Goal: Task Accomplishment & Management: Manage account settings

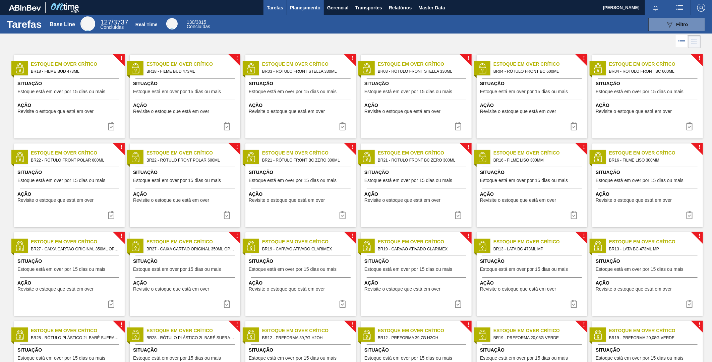
click at [318, 5] on span "Planejamento" at bounding box center [305, 8] width 31 height 8
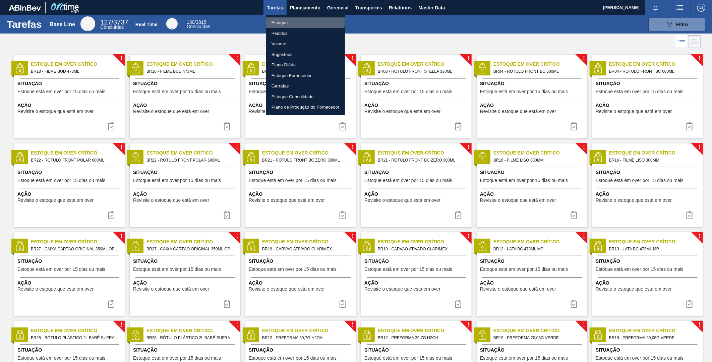
click at [284, 20] on li "Estoque" at bounding box center [305, 22] width 79 height 11
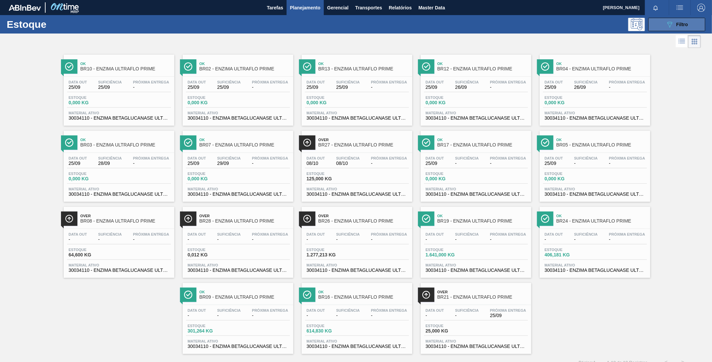
click at [670, 20] on icon "089F7B8B-B2A5-4AFE-B5C0-19BA573D28AC" at bounding box center [670, 24] width 8 height 8
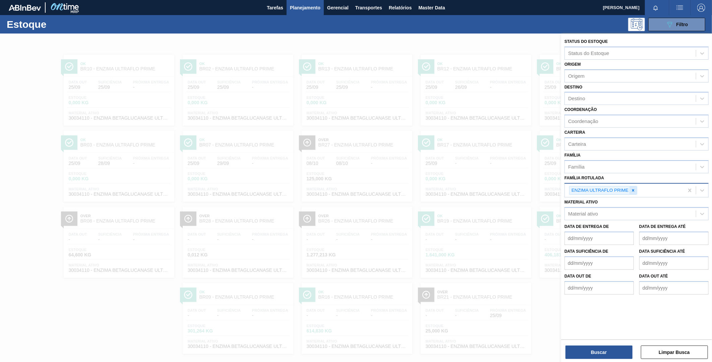
click at [632, 188] on icon at bounding box center [633, 190] width 5 height 5
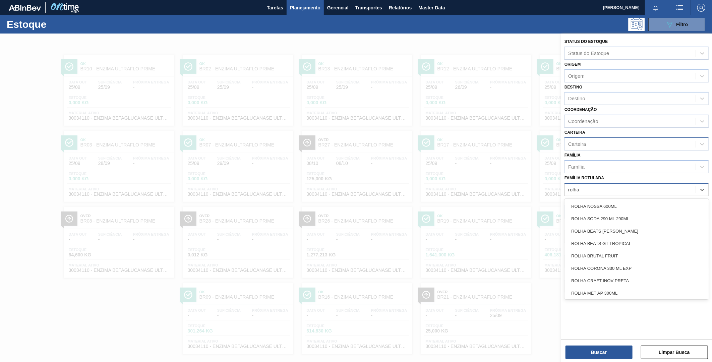
type Rotulada "rolha"
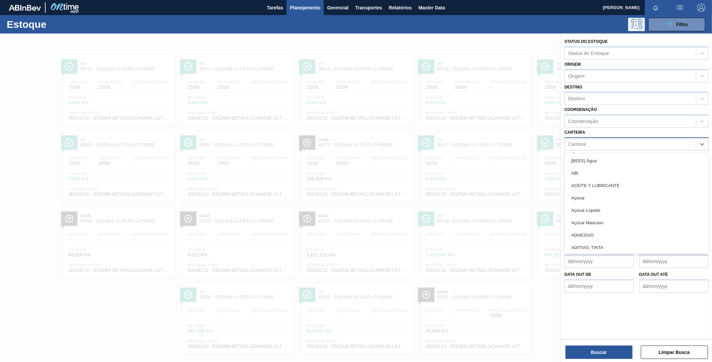
click at [601, 148] on div "Carteira" at bounding box center [637, 144] width 144 height 13
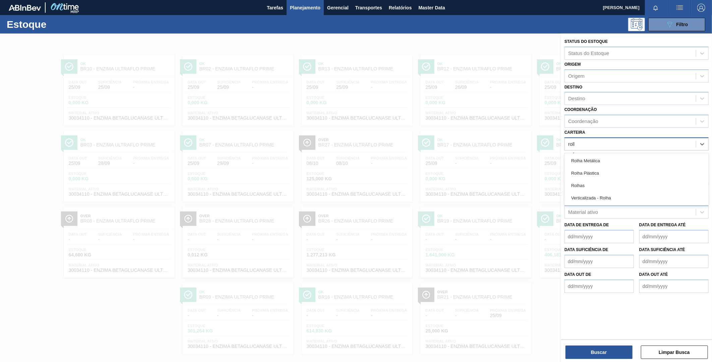
type input "rolha"
click at [584, 186] on div "Rolhas" at bounding box center [637, 185] width 144 height 12
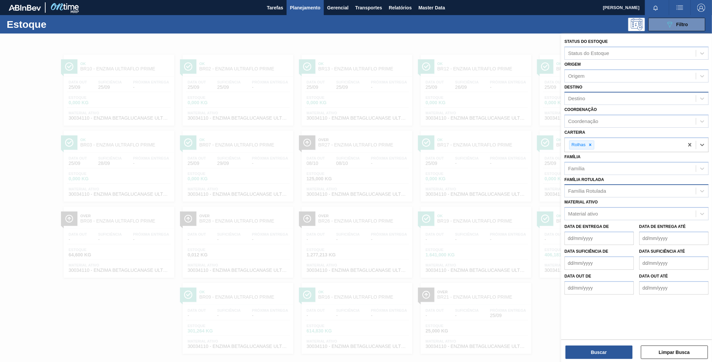
click at [588, 96] on div "Destino" at bounding box center [630, 99] width 131 height 10
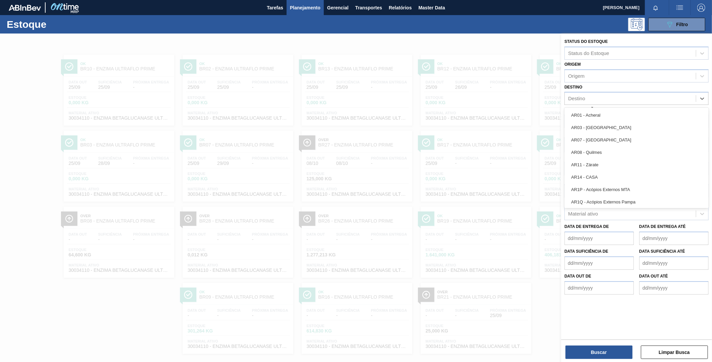
click at [658, 306] on div "Status do Estoque Status do Estoque Origem Origem Destino option AR1Q - Acópios…" at bounding box center [636, 186] width 151 height 305
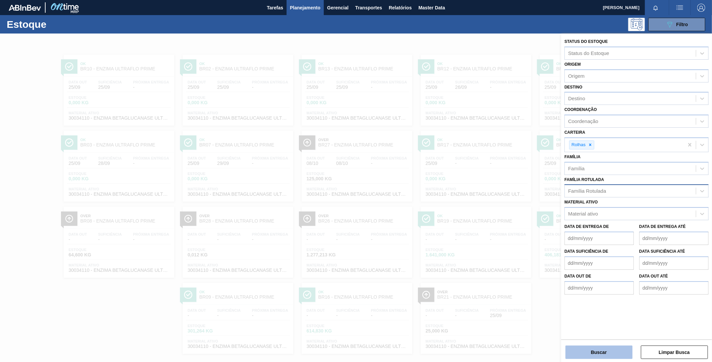
click at [610, 351] on button "Buscar" at bounding box center [599, 352] width 67 height 13
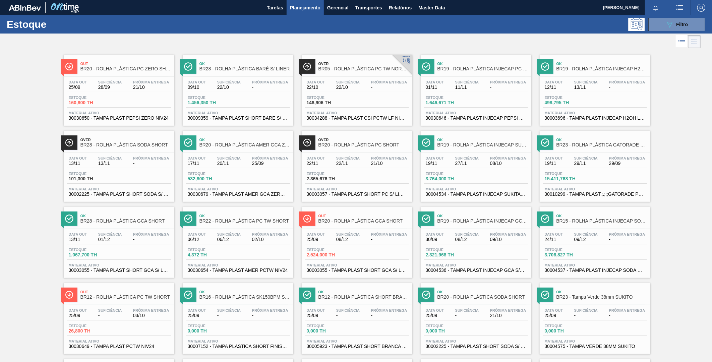
click at [346, 71] on div "Over BR05 - ROLHA PLÁSTICA PC TW NORMAL" at bounding box center [364, 66] width 91 height 15
click at [115, 72] on div "Out BR20 - ROLHA PLÁSTICA PC ZERO SHORT" at bounding box center [125, 66] width 91 height 15
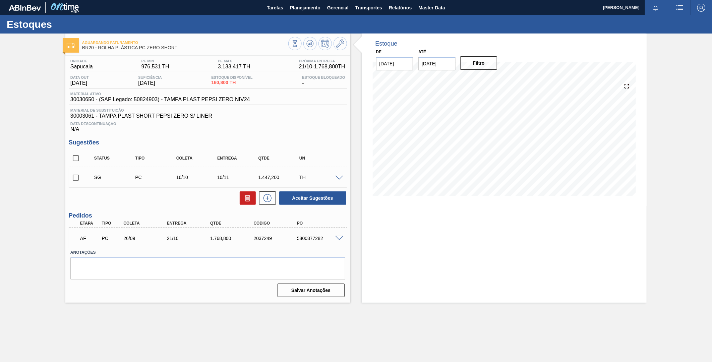
click at [454, 64] on input "[DATE]" at bounding box center [437, 63] width 37 height 13
click at [477, 61] on button "Filtro" at bounding box center [478, 62] width 37 height 13
click at [450, 62] on input "[DATE]" at bounding box center [437, 63] width 37 height 13
click at [491, 80] on div "outubro 2025" at bounding box center [459, 80] width 80 height 6
click at [492, 80] on button "Next Month" at bounding box center [493, 79] width 5 height 5
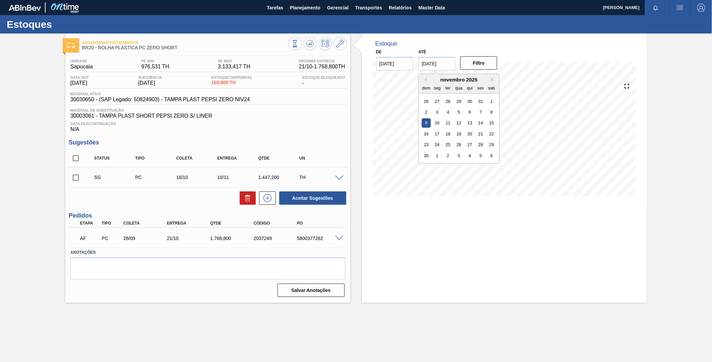
drag, startPoint x: 492, startPoint y: 80, endPoint x: 492, endPoint y: 84, distance: 3.7
click at [493, 80] on button "Next Month" at bounding box center [493, 79] width 5 height 5
click at [491, 144] on div "3" at bounding box center [491, 144] width 9 height 9
type input "[DATE]"
click at [480, 68] on button "Filtro" at bounding box center [478, 62] width 37 height 13
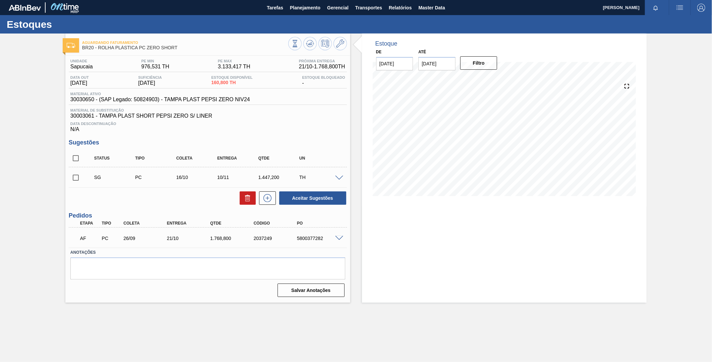
click at [609, 267] on div "Estoque De [DATE] Até [DATE] Filtro 19/10 Projeção de Estoque -963.4 [DOMAIN_NA…" at bounding box center [504, 168] width 285 height 269
click at [341, 45] on icon at bounding box center [340, 44] width 8 height 8
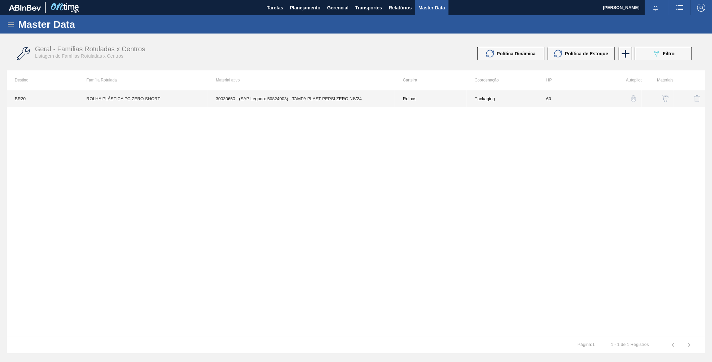
click at [498, 93] on td "Packaging" at bounding box center [503, 98] width 72 height 17
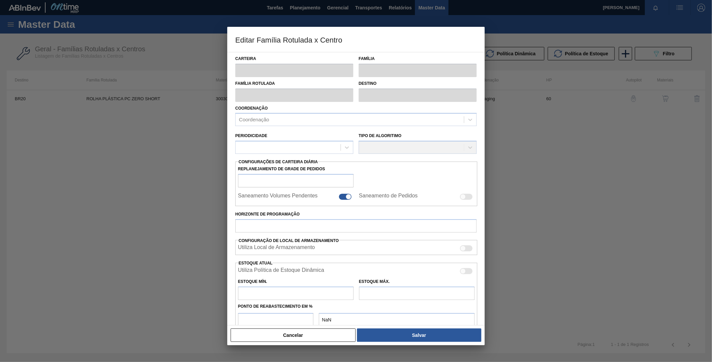
type input "Rolhas"
type input "Rolha Plástica"
type input "ROLHA PLÁSTICA PC ZERO SHORT"
type input "BR20 - [GEOGRAPHIC_DATA]"
type input "60"
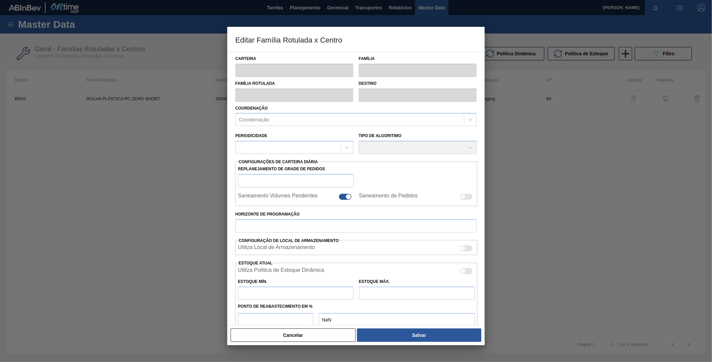
type input "976,531"
type input "3.133,417"
type input "60"
type input "2.270,663"
checkbox input "true"
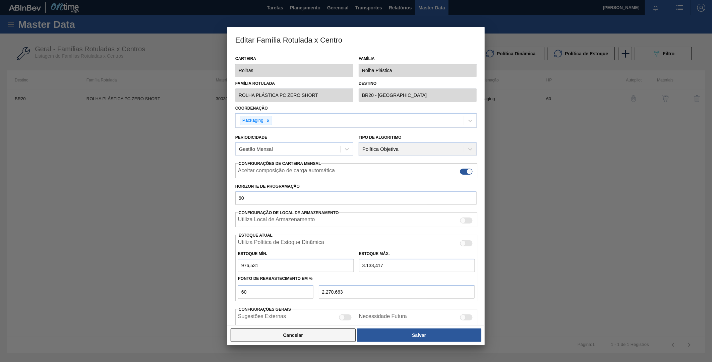
click at [322, 339] on button "Cancelar" at bounding box center [293, 335] width 125 height 13
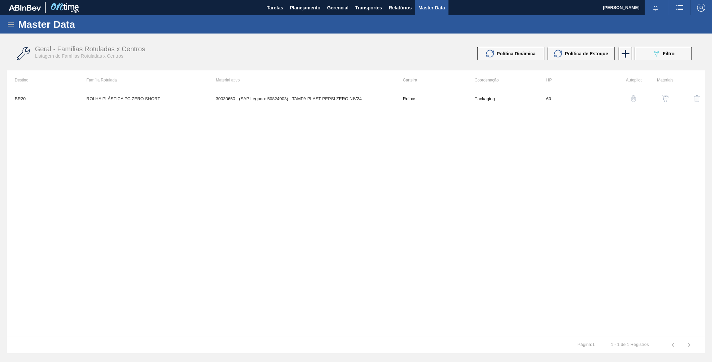
click at [669, 98] on div "button" at bounding box center [666, 98] width 8 height 7
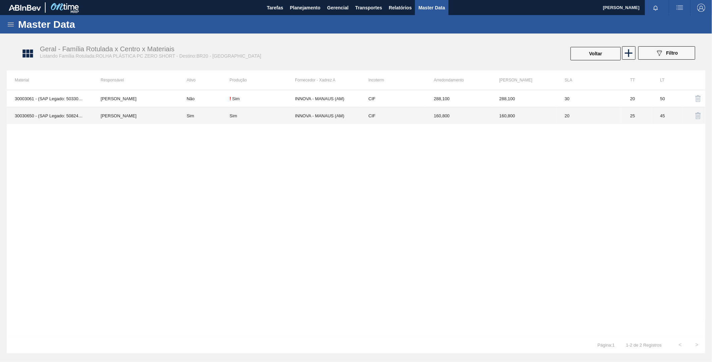
click at [362, 118] on td "CIF" at bounding box center [393, 115] width 65 height 17
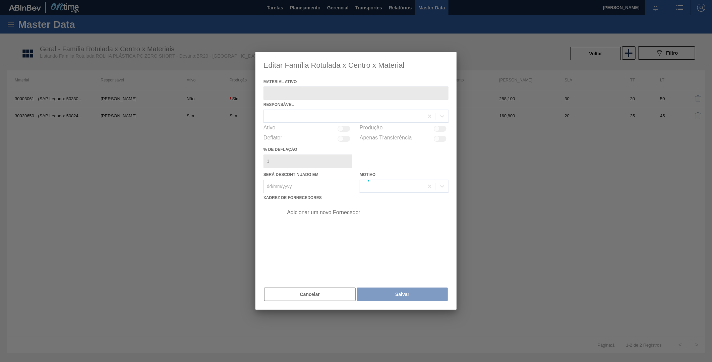
type ativo "30030650 - (SAP Legado: 50824903) - TAMPA PLAST PEPSI ZERO NIV24"
checkbox input "true"
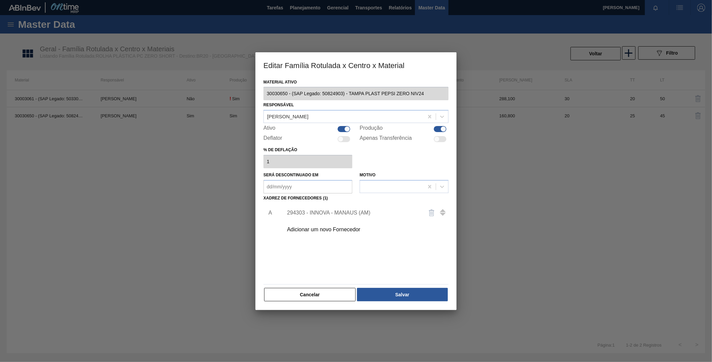
click at [327, 213] on div "294303 - INNOVA - MANAUS (AM)" at bounding box center [352, 213] width 131 height 6
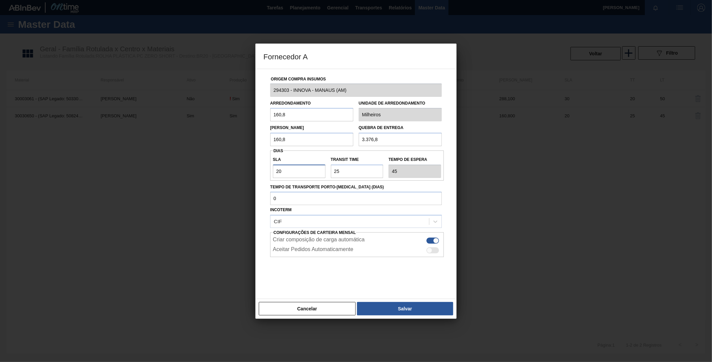
drag, startPoint x: 299, startPoint y: 172, endPoint x: 254, endPoint y: 174, distance: 46.0
click at [254, 174] on div "Fornecedor A Origem Compra Insumos 294303 - INNOVA - MANAUS (AM) Arredondamento…" at bounding box center [356, 181] width 712 height 362
drag, startPoint x: 344, startPoint y: 169, endPoint x: 307, endPoint y: 170, distance: 37.6
click at [308, 170] on div "SLA 20 Transit Time Tempo de espera 45" at bounding box center [357, 165] width 174 height 25
click at [303, 308] on button "Cancelar" at bounding box center [307, 308] width 97 height 13
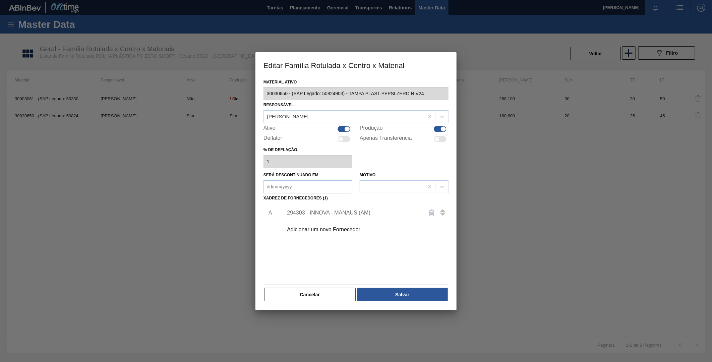
click at [301, 301] on div "Cancelar Salvar" at bounding box center [356, 294] width 185 height 15
click at [301, 297] on button "Cancelar" at bounding box center [310, 294] width 92 height 13
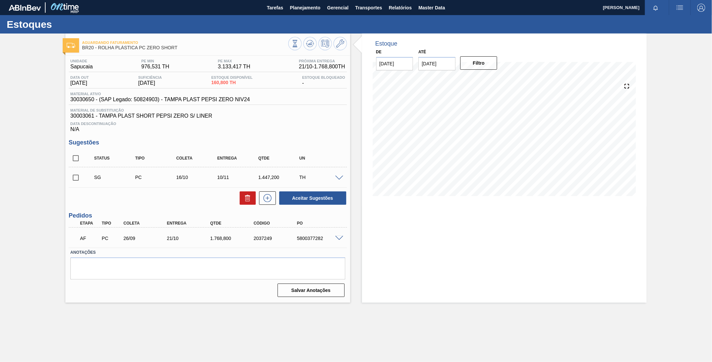
click at [338, 176] on span at bounding box center [339, 178] width 8 height 5
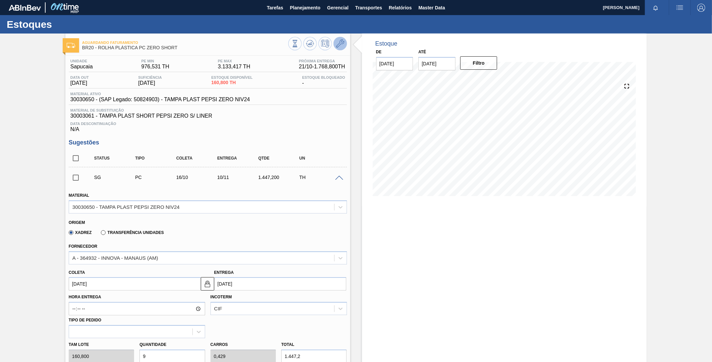
click at [340, 45] on icon at bounding box center [340, 44] width 8 height 8
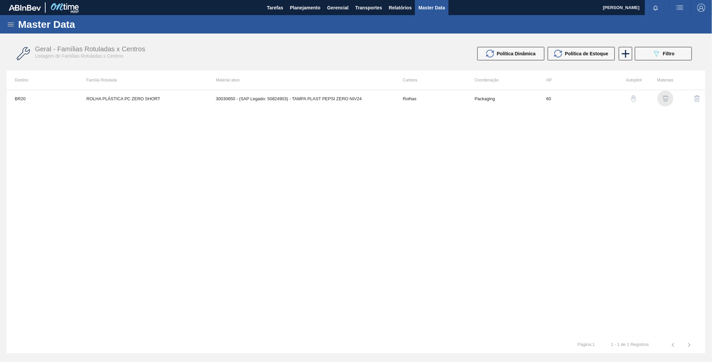
click at [666, 99] on img "button" at bounding box center [665, 98] width 7 height 7
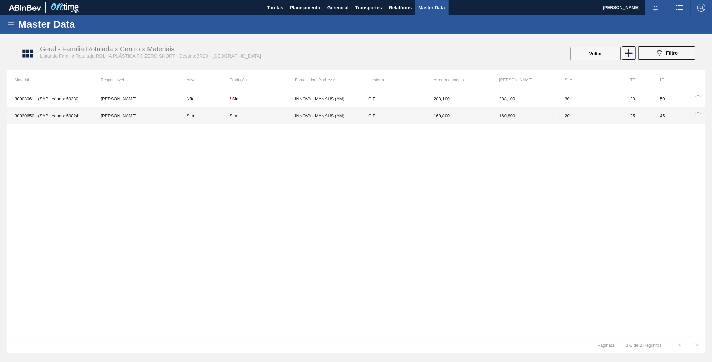
click at [251, 118] on div "Sim" at bounding box center [262, 115] width 65 height 5
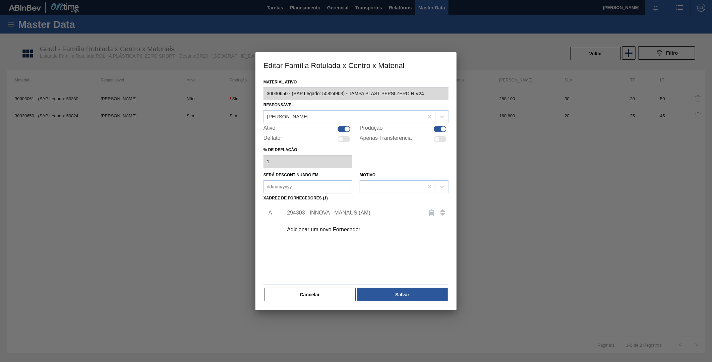
click at [333, 214] on div "294303 - INNOVA - MANAUS (AM)" at bounding box center [352, 213] width 131 height 6
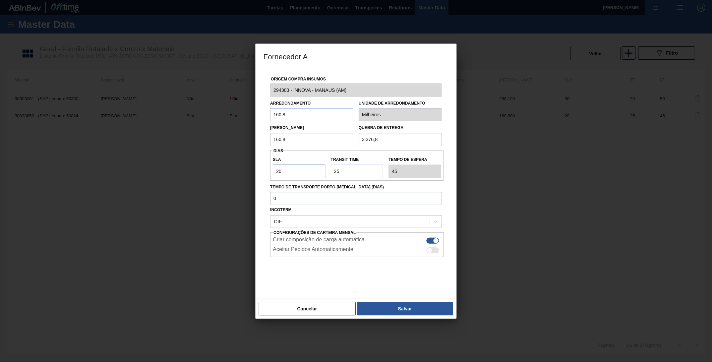
drag, startPoint x: 270, startPoint y: 177, endPoint x: 266, endPoint y: 173, distance: 5.7
click at [263, 174] on div "Origem Compra Insumos 294303 - INNOVA - MANAUS (AM) Arredondamento 160,8 Unidad…" at bounding box center [356, 184] width 201 height 231
drag, startPoint x: 336, startPoint y: 169, endPoint x: 263, endPoint y: 176, distance: 73.8
click at [263, 176] on div "Origem Compra Insumos 294303 - INNOVA - MANAUS (AM) Arredondamento 160,8 Unidad…" at bounding box center [356, 184] width 201 height 231
drag, startPoint x: 318, startPoint y: 304, endPoint x: 312, endPoint y: 304, distance: 5.7
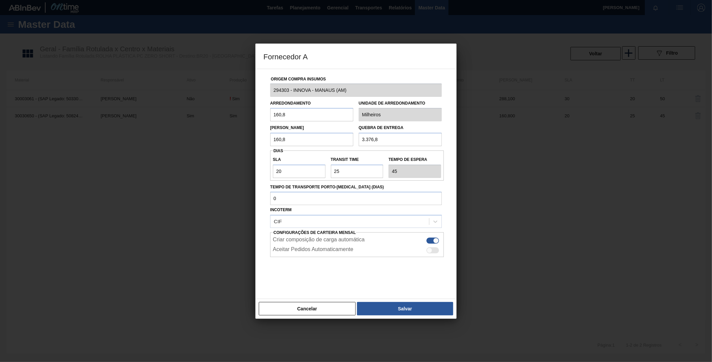
click at [317, 307] on button "Cancelar" at bounding box center [307, 308] width 97 height 13
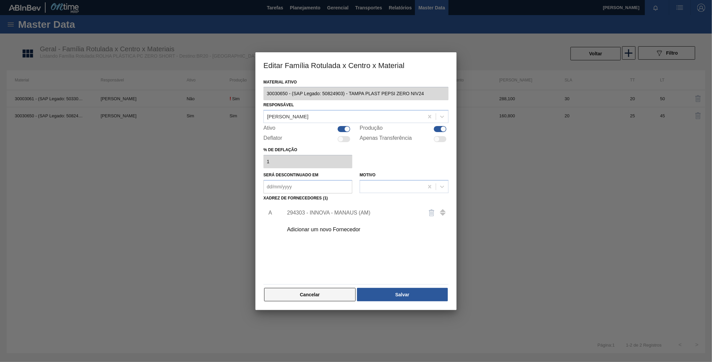
click at [310, 296] on button "Cancelar" at bounding box center [310, 294] width 92 height 13
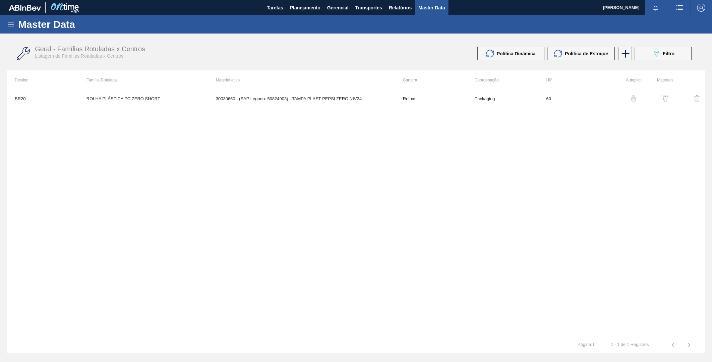
click at [633, 96] on img "button" at bounding box center [634, 98] width 7 height 7
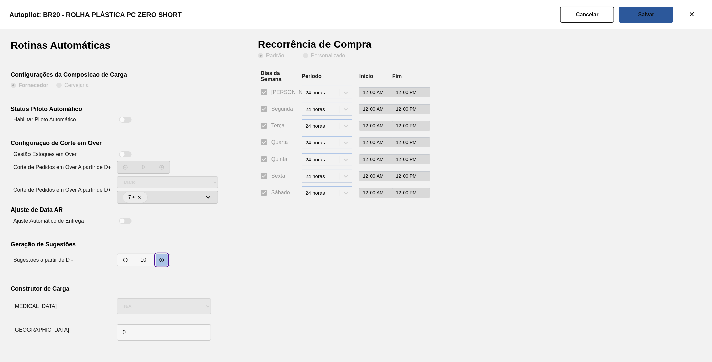
click at [165, 260] on button "decrementar valor" at bounding box center [162, 260] width 12 height 12
click at [165, 259] on button "decrementar valor" at bounding box center [162, 260] width 12 height 12
type input "14"
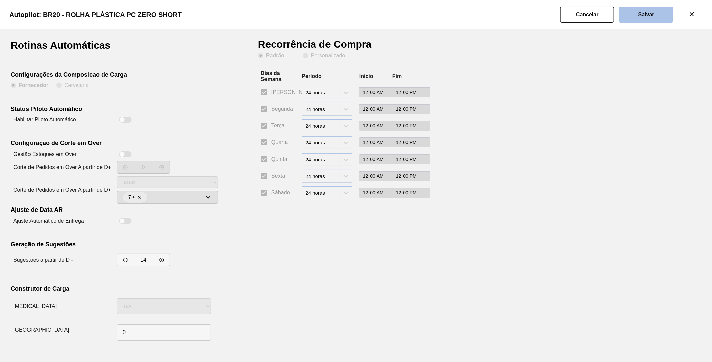
click at [631, 17] on button "Salvar" at bounding box center [647, 15] width 54 height 16
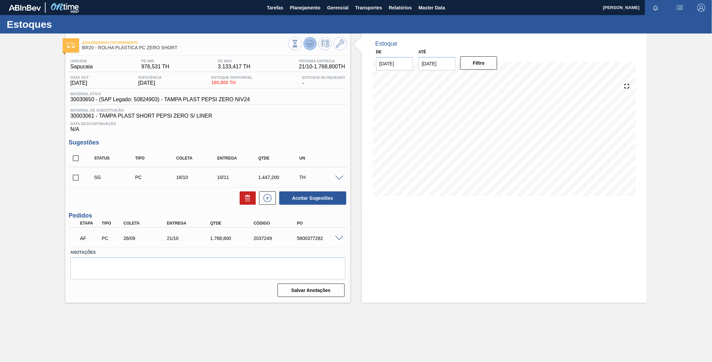
click at [309, 44] on icon at bounding box center [310, 44] width 8 height 8
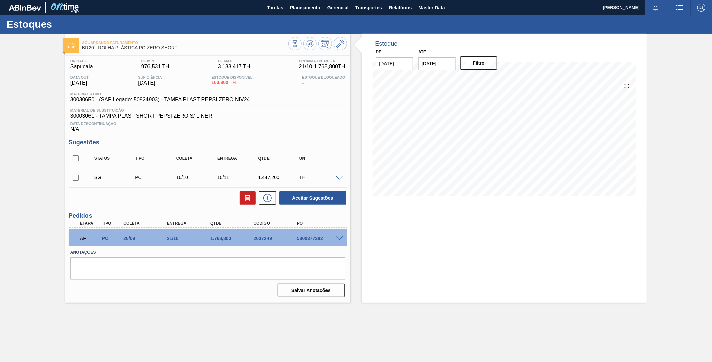
click at [73, 159] on input "checkbox" at bounding box center [76, 158] width 14 height 14
checkbox input "true"
drag, startPoint x: 238, startPoint y: 198, endPoint x: 242, endPoint y: 199, distance: 4.5
click at [242, 199] on div at bounding box center [245, 198] width 19 height 13
click at [242, 199] on button at bounding box center [248, 198] width 16 height 13
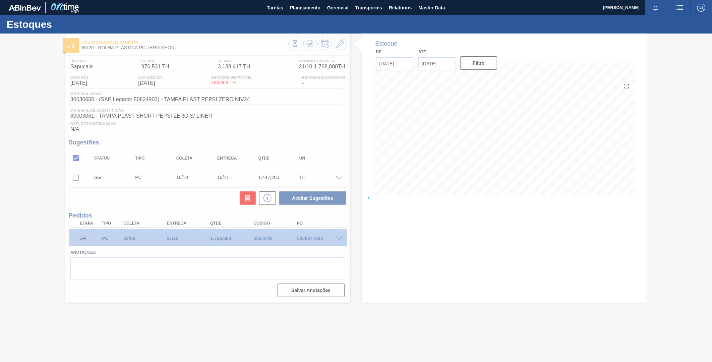
checkbox input "false"
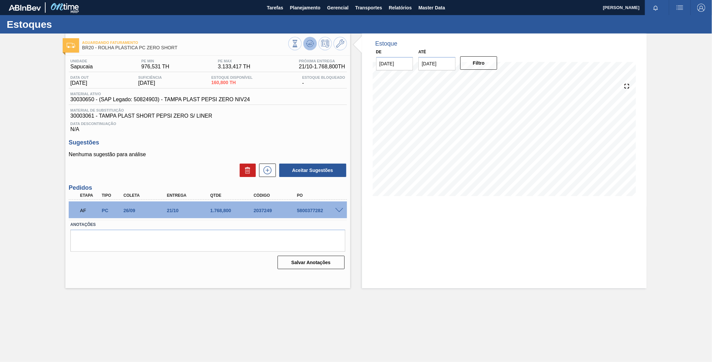
click at [309, 48] on button at bounding box center [310, 43] width 13 height 13
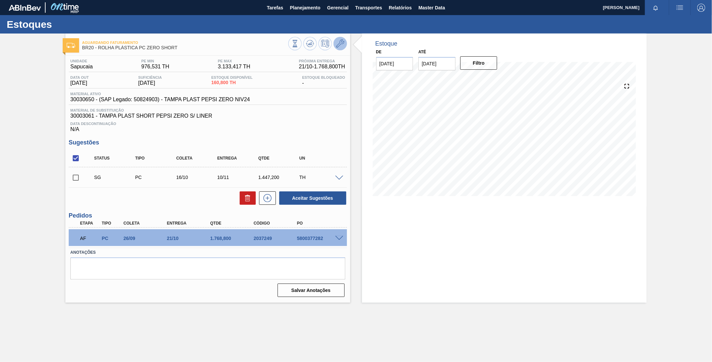
click at [340, 45] on icon at bounding box center [340, 44] width 8 height 8
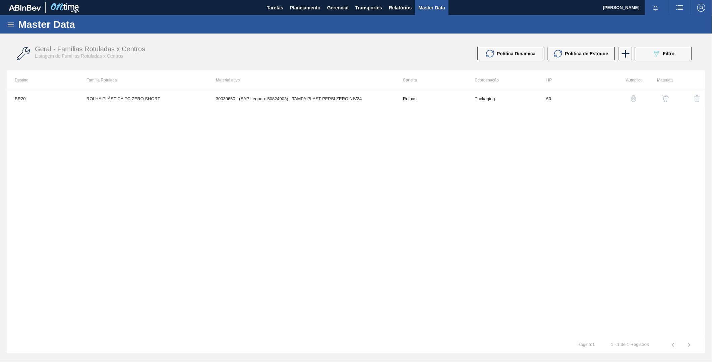
click at [640, 98] on button "button" at bounding box center [634, 99] width 16 height 16
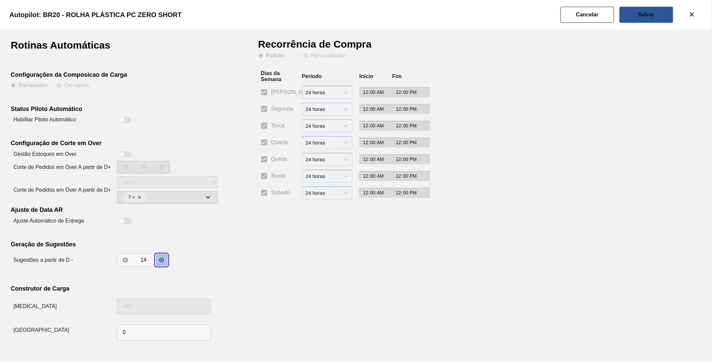
click at [165, 261] on button "decrementar valor" at bounding box center [162, 260] width 12 height 12
click at [164, 260] on icon "decrementar valor" at bounding box center [161, 260] width 5 height 5
click at [163, 260] on icon "decrementar valor" at bounding box center [162, 260] width 4 height 4
click at [163, 260] on icon "decrementar valor" at bounding box center [161, 260] width 5 height 5
click at [163, 260] on icon "decrementar valor" at bounding box center [162, 260] width 4 height 4
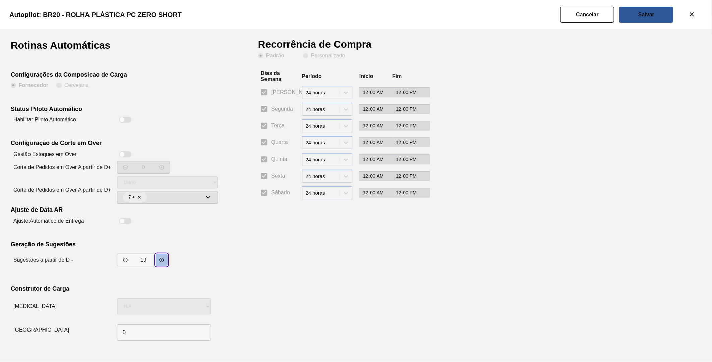
click at [165, 259] on button "decrementar valor" at bounding box center [162, 260] width 12 height 12
type input "20"
drag, startPoint x: 642, startPoint y: 12, endPoint x: 650, endPoint y: 24, distance: 15.3
click at [0, 0] on slot "Salvar" at bounding box center [0, 0] width 0 height 0
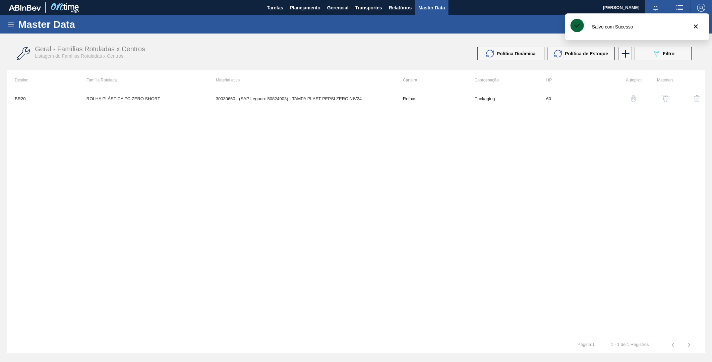
drag, startPoint x: 87, startPoint y: 0, endPoint x: 293, endPoint y: 170, distance: 268.0
click at [295, 171] on div "BR20 ROLHA PLÁSTICA PC ZERO SHORT 30030650 - (SAP Legado: 50824903) - TAMPA PLA…" at bounding box center [356, 213] width 699 height 247
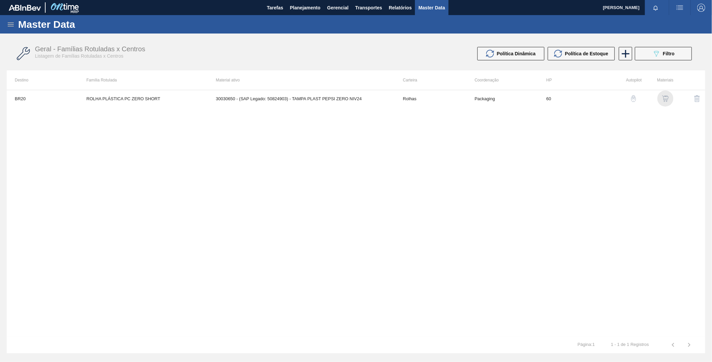
click at [665, 101] on img "button" at bounding box center [665, 98] width 7 height 7
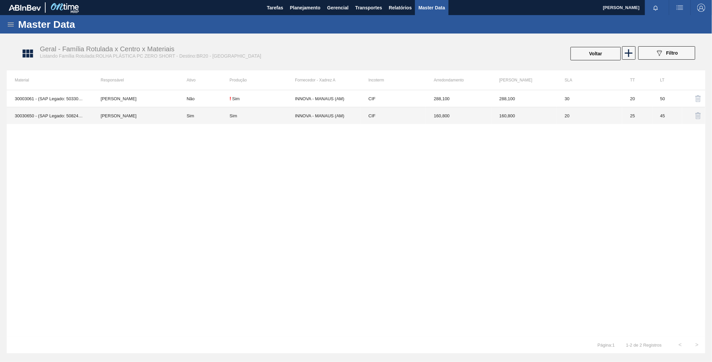
click at [278, 117] on div "Sim" at bounding box center [262, 115] width 65 height 5
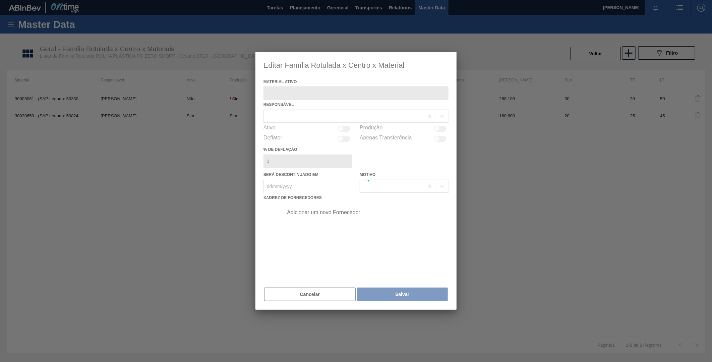
type ativo "30030650 - (SAP Legado: 50824903) - TAMPA PLAST PEPSI ZERO NIV24"
checkbox input "true"
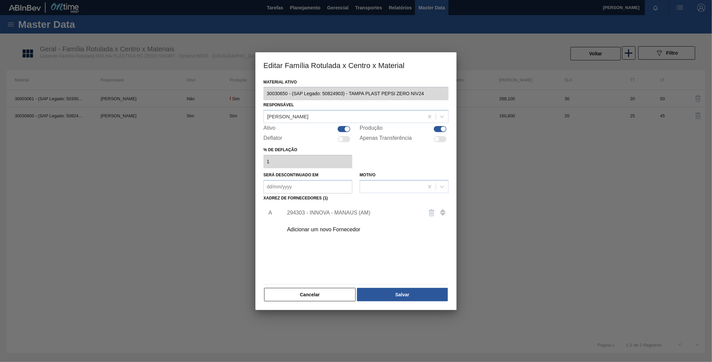
click at [351, 211] on div "294303 - INNOVA - MANAUS (AM)" at bounding box center [352, 213] width 131 height 6
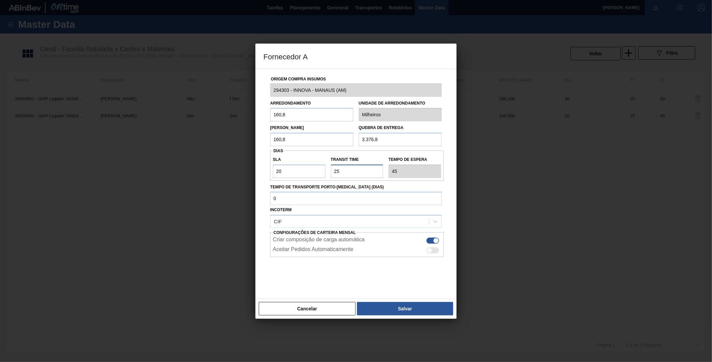
drag, startPoint x: 355, startPoint y: 173, endPoint x: 320, endPoint y: 164, distance: 35.7
click at [320, 164] on div "SLA 20 Transit Time Tempo de espera 45" at bounding box center [357, 165] width 174 height 25
click at [336, 188] on label "Tempo de Transporte Porto-[MEDICAL_DATA] (dias)" at bounding box center [356, 187] width 172 height 10
click at [336, 192] on input "Tempo de Transporte Porto-[MEDICAL_DATA] (dias)" at bounding box center [356, 198] width 172 height 13
drag, startPoint x: 338, startPoint y: 170, endPoint x: 323, endPoint y: 172, distance: 15.3
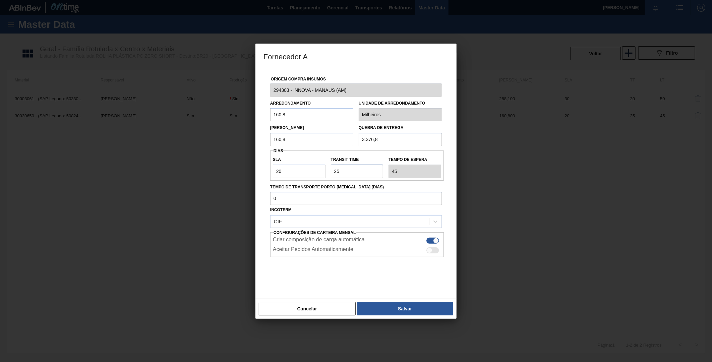
click at [323, 172] on div "SLA 20 Transit Time Tempo de espera 45" at bounding box center [357, 165] width 174 height 25
type input "15"
type input "35"
type input "15"
drag, startPoint x: 305, startPoint y: 168, endPoint x: 178, endPoint y: 162, distance: 127.3
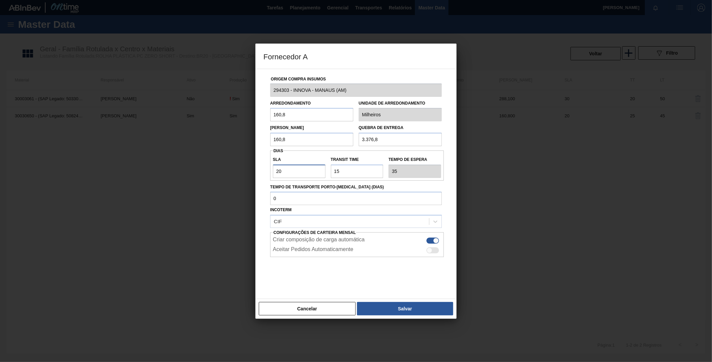
click at [206, 165] on div "Fornecedor A Origem Compra Insumos 294303 - INNOVA - MANAUS (AM) Arredondamento…" at bounding box center [356, 181] width 712 height 362
type input "1"
type input "16"
type input "1"
click at [382, 309] on button "Salvar" at bounding box center [405, 308] width 96 height 13
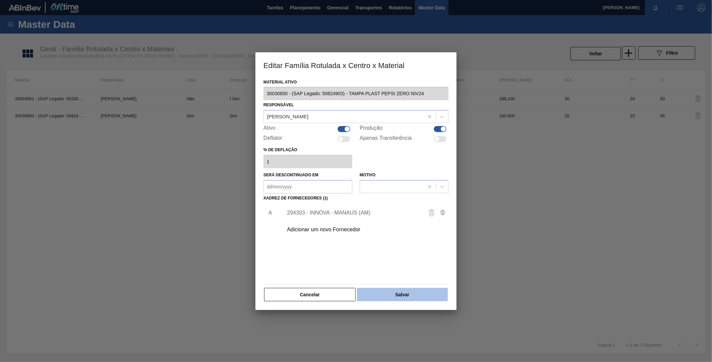
click at [392, 291] on button "Salvar" at bounding box center [402, 294] width 91 height 13
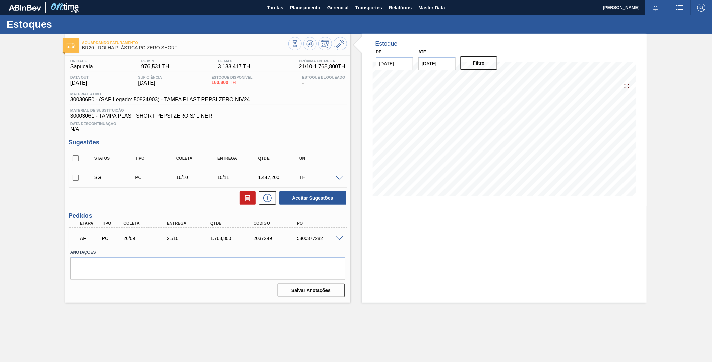
click at [71, 158] on input "checkbox" at bounding box center [76, 158] width 14 height 14
checkbox input "true"
click at [247, 200] on icon at bounding box center [247, 198] width 0 height 3
checkbox input "false"
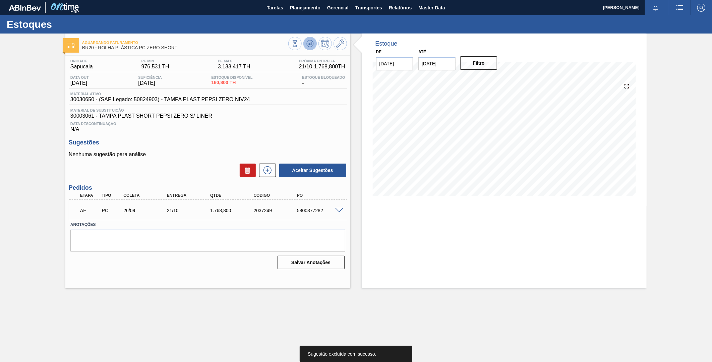
click at [310, 42] on icon at bounding box center [310, 44] width 8 height 8
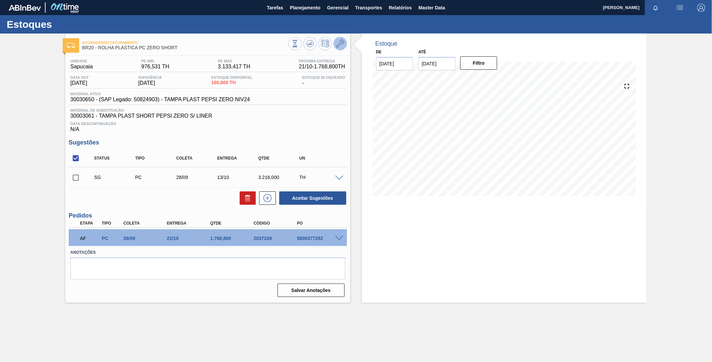
click at [336, 43] on icon at bounding box center [340, 44] width 8 height 8
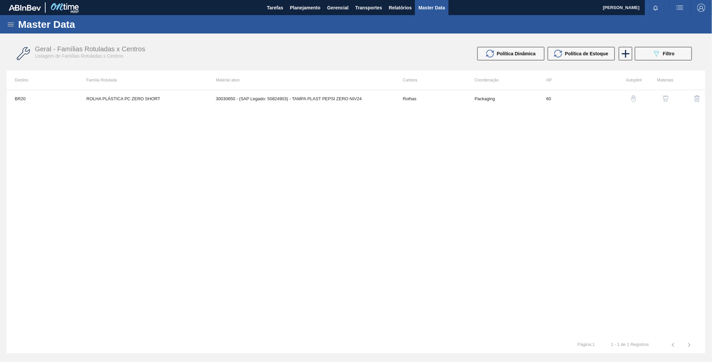
click at [664, 98] on img "button" at bounding box center [665, 98] width 7 height 7
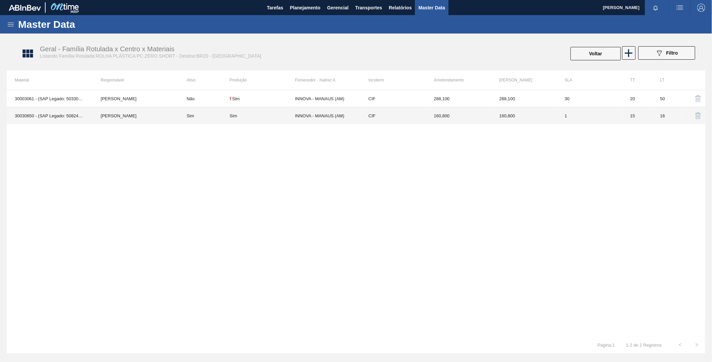
click at [186, 113] on td "Sim" at bounding box center [204, 115] width 51 height 17
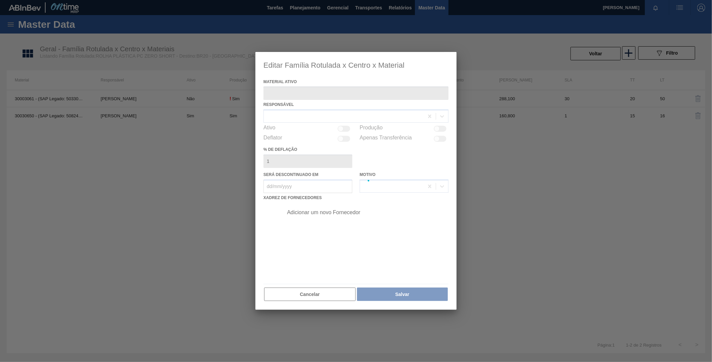
type ativo "30030650 - (SAP Legado: 50824903) - TAMPA PLAST PEPSI ZERO NIV24"
checkbox input "true"
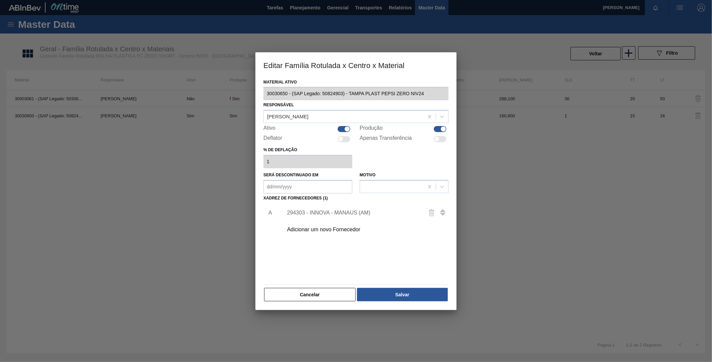
click at [316, 218] on div "294303 - INNOVA - MANAUS (AM)" at bounding box center [363, 213] width 169 height 17
click at [314, 211] on div "294303 - INNOVA - MANAUS (AM)" at bounding box center [352, 213] width 131 height 6
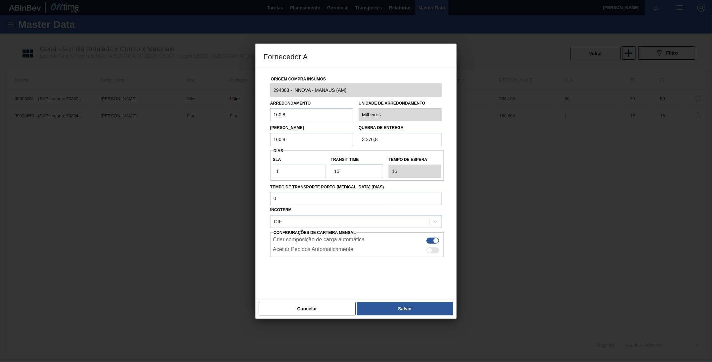
drag, startPoint x: 336, startPoint y: 174, endPoint x: 331, endPoint y: 175, distance: 5.5
click at [331, 175] on input "Transit Time" at bounding box center [357, 171] width 53 height 13
click at [337, 170] on input "Transit Time" at bounding box center [357, 171] width 53 height 13
type input "5"
type input "6"
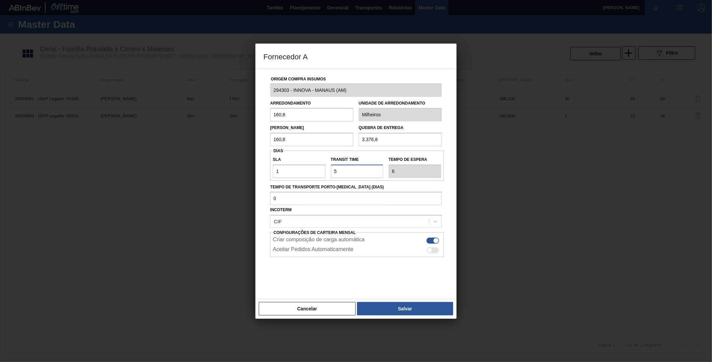
type input "25"
type input "26"
type input "25"
click at [295, 173] on input "1" at bounding box center [299, 171] width 53 height 13
type input "15"
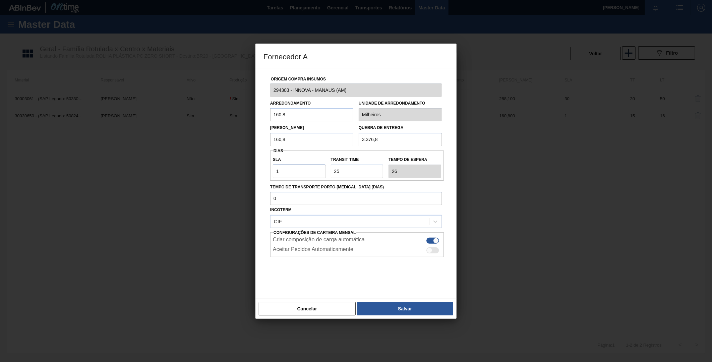
type input "40"
type input "15"
click at [402, 303] on button "Salvar" at bounding box center [405, 308] width 96 height 13
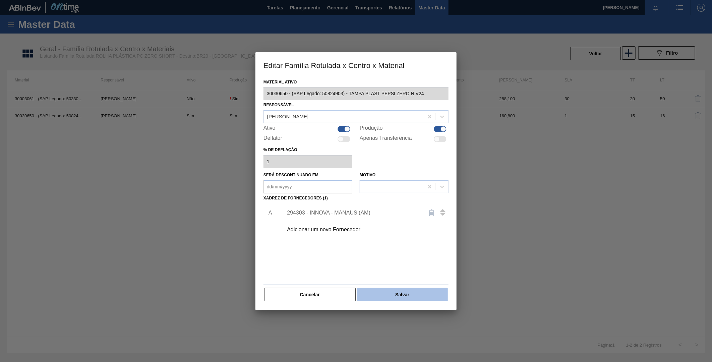
click at [394, 294] on button "Salvar" at bounding box center [402, 294] width 91 height 13
